Goal: Information Seeking & Learning: Find specific fact

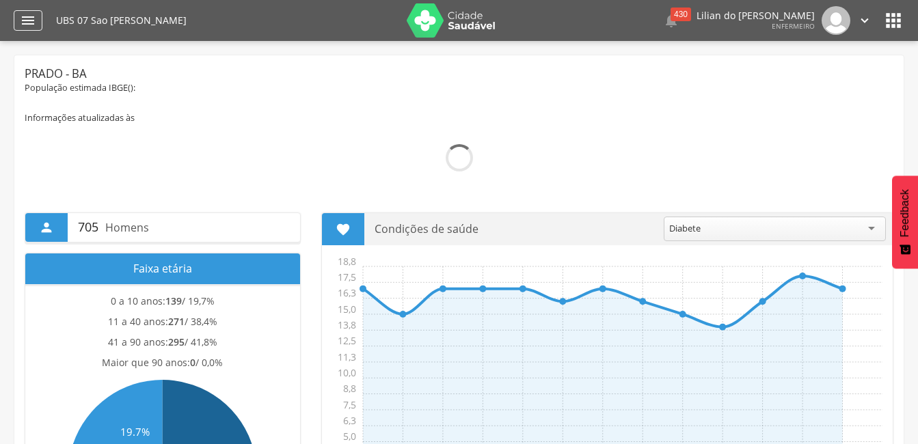
click at [33, 19] on icon "" at bounding box center [28, 20] width 16 height 16
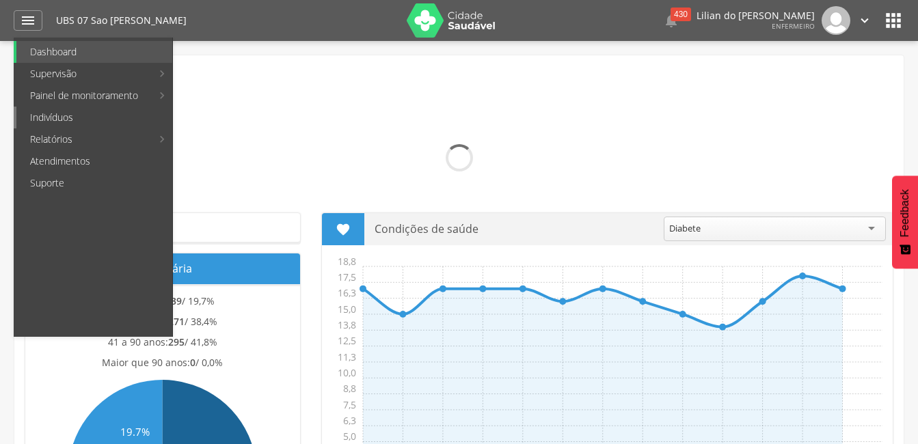
click at [87, 121] on link "Indivíduos" at bounding box center [94, 118] width 156 height 22
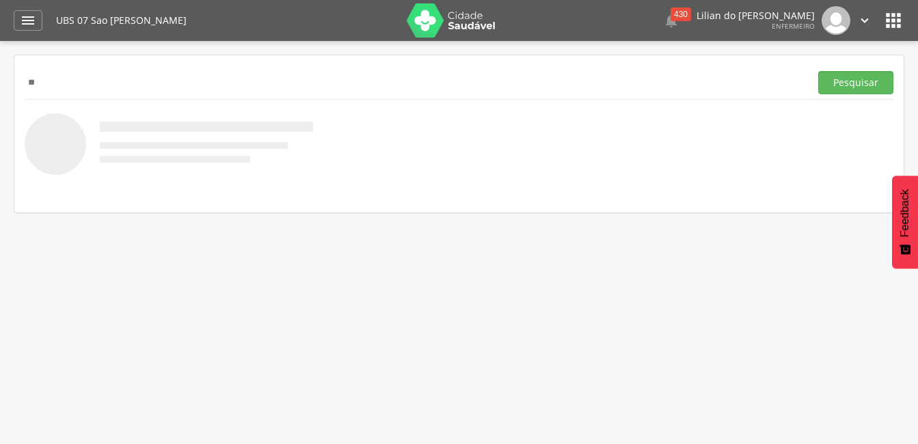
type input "*"
type input "********"
click at [873, 87] on button "Pesquisar" at bounding box center [855, 82] width 75 height 23
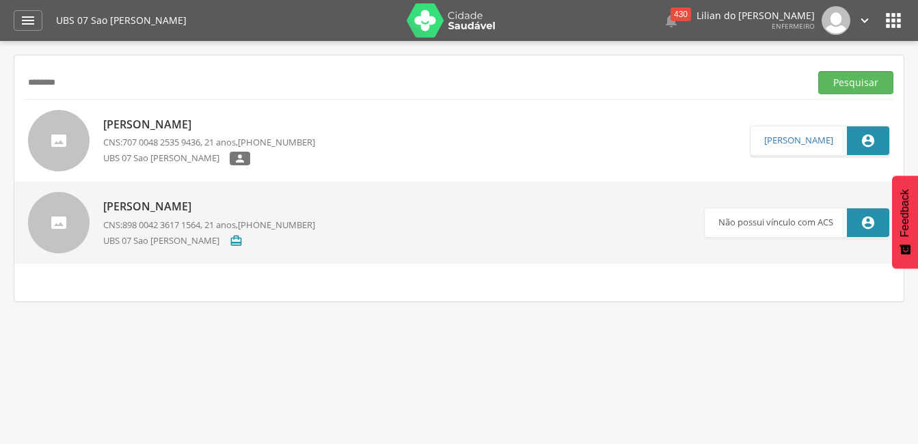
click at [211, 128] on p "[PERSON_NAME]" at bounding box center [209, 125] width 212 height 16
type input "**********"
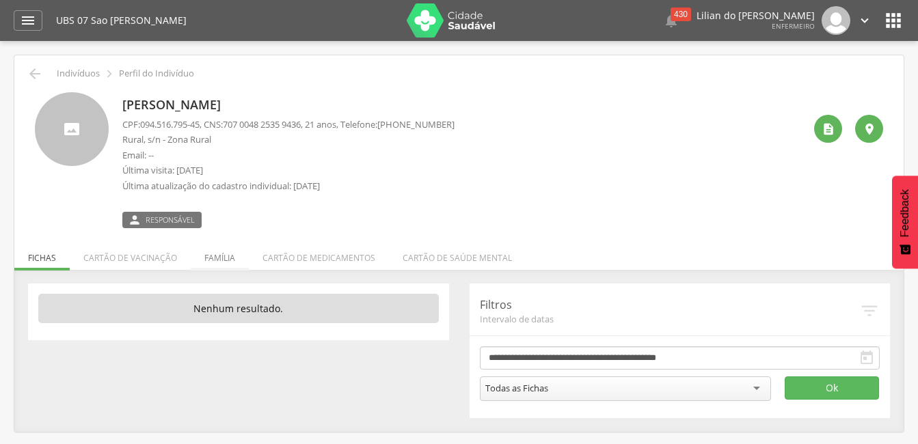
click at [234, 259] on li "Família" at bounding box center [220, 254] width 58 height 32
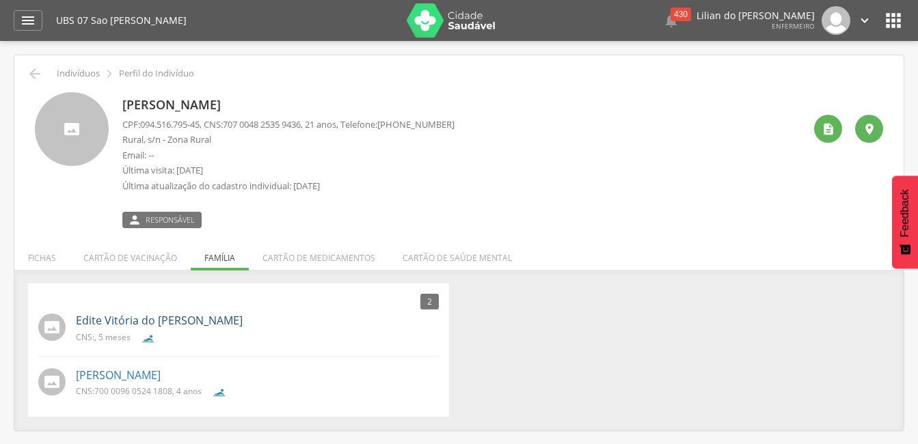
click at [213, 313] on link "Edite Vitória do [PERSON_NAME]" at bounding box center [159, 321] width 167 height 16
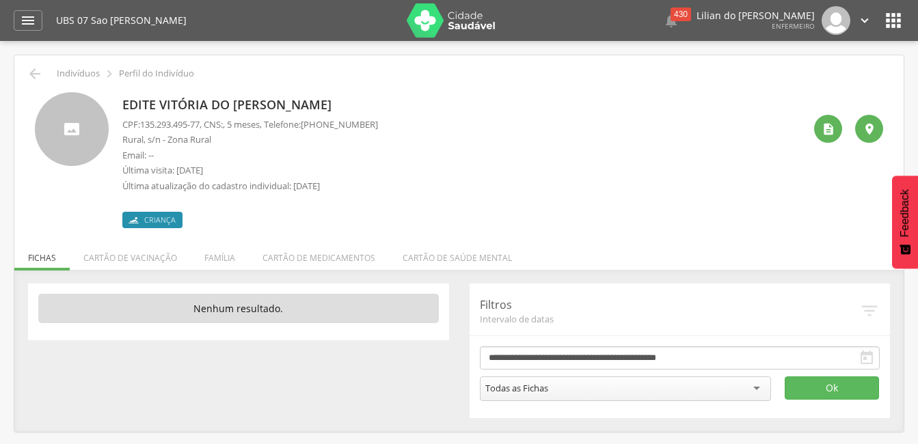
scroll to position [41, 0]
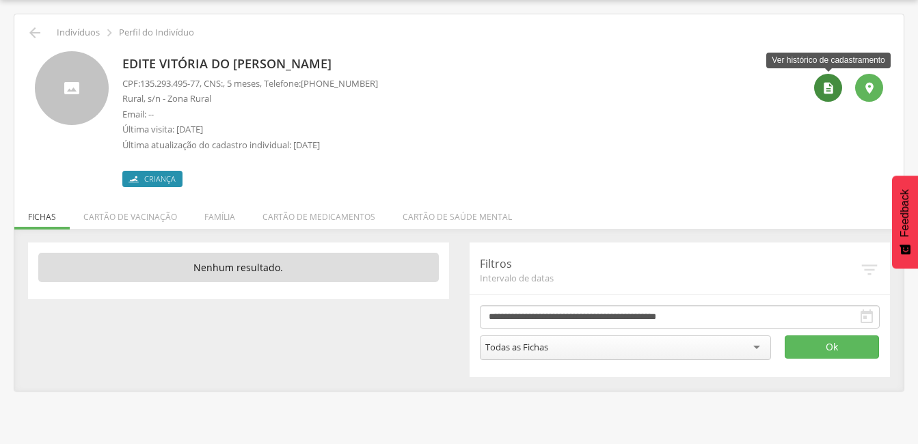
click at [829, 90] on icon "" at bounding box center [828, 88] width 14 height 14
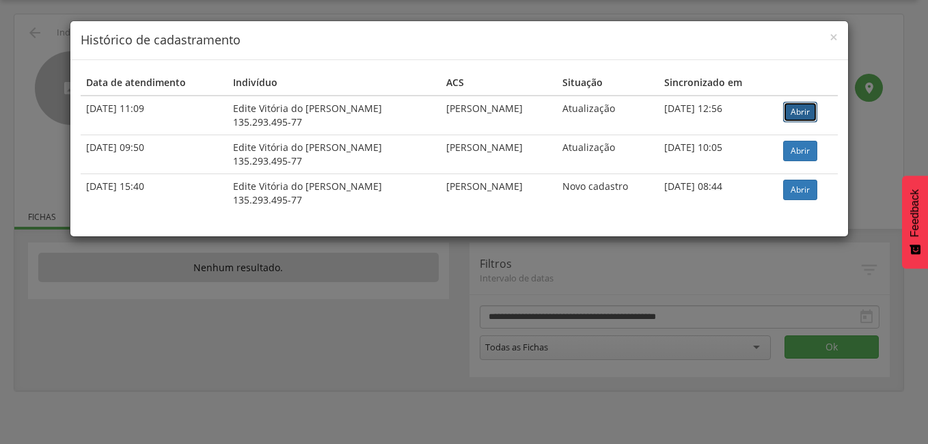
click at [799, 113] on link "Abrir" at bounding box center [800, 112] width 34 height 20
click at [828, 40] on h4 "Histórico de cadastramento" at bounding box center [459, 40] width 757 height 18
click at [834, 40] on span "×" at bounding box center [834, 36] width 8 height 19
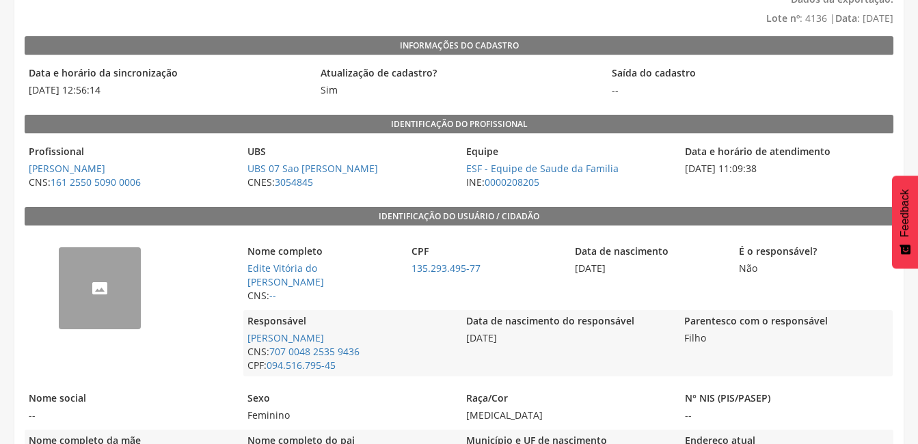
scroll to position [137, 0]
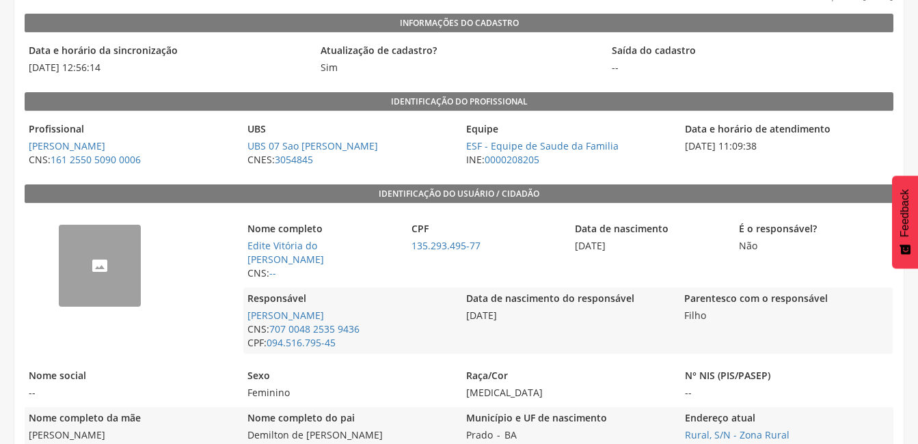
click at [525, 316] on span "[DATE]" at bounding box center [568, 316] width 212 height 14
drag, startPoint x: 530, startPoint y: 308, endPoint x: 549, endPoint y: 294, distance: 24.5
click at [549, 294] on div "Data de nascimento do responsável [DATE]" at bounding box center [568, 321] width 212 height 66
click at [582, 256] on div "Data de nascimento [DATE]" at bounding box center [649, 251] width 157 height 66
drag, startPoint x: 638, startPoint y: 249, endPoint x: 573, endPoint y: 241, distance: 65.4
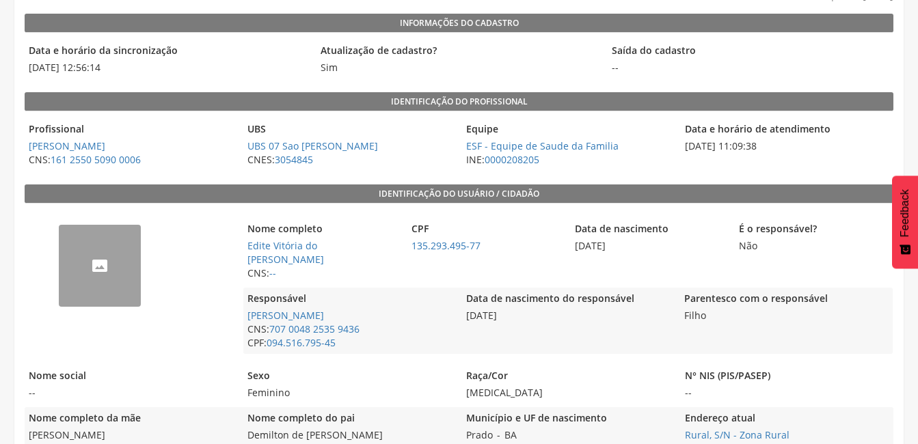
click at [573, 241] on span "[DATE]" at bounding box center [649, 246] width 157 height 14
drag, startPoint x: 573, startPoint y: 241, endPoint x: 581, endPoint y: 243, distance: 8.6
copy span "[DATE]"
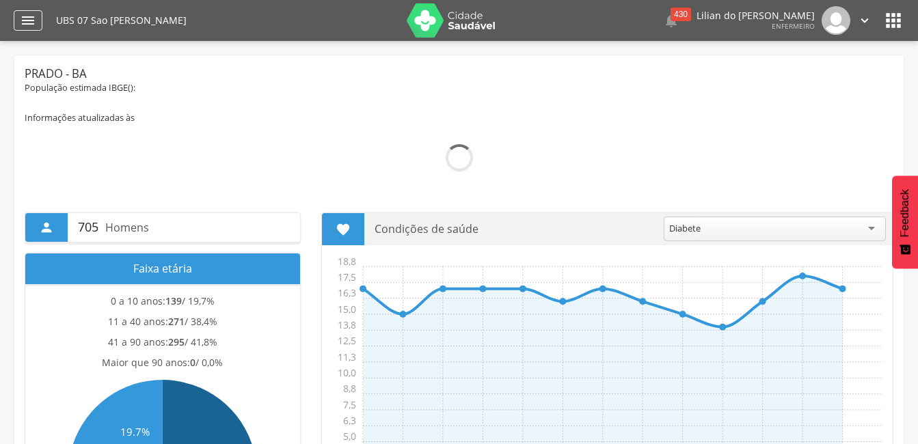
click at [23, 23] on icon "" at bounding box center [28, 20] width 16 height 16
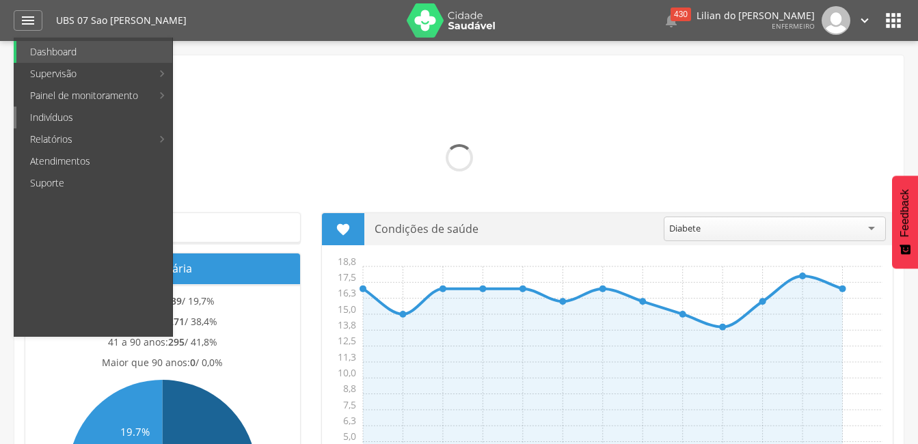
click at [70, 123] on link "Indivíduos" at bounding box center [94, 118] width 156 height 22
click at [0, 0] on img at bounding box center [0, 0] width 0 height 0
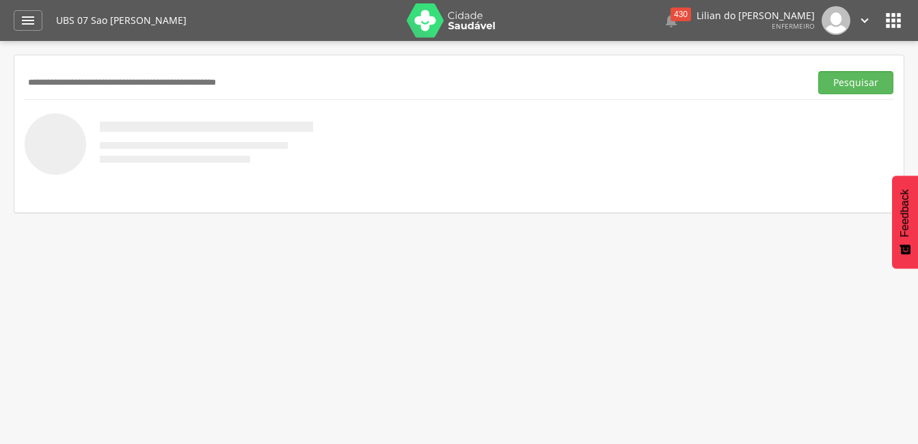
click at [133, 82] on input "text" at bounding box center [415, 82] width 780 height 23
type input "******"
click at [818, 71] on button "Pesquisar" at bounding box center [855, 82] width 75 height 23
